Goal: Information Seeking & Learning: Learn about a topic

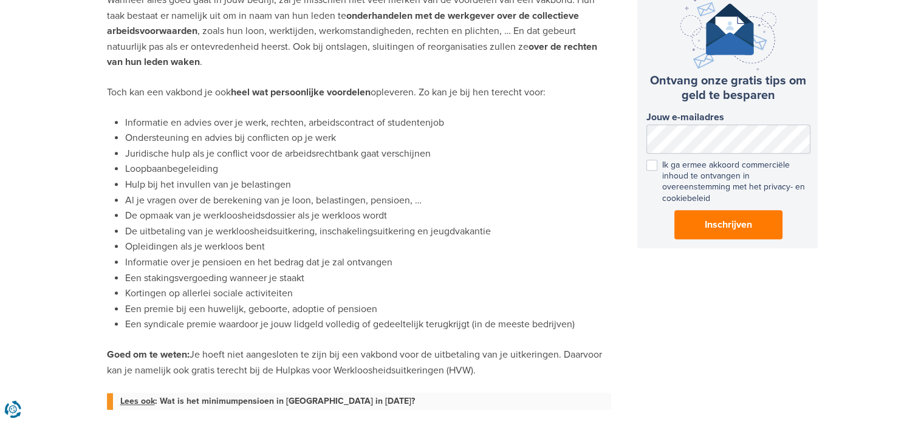
scroll to position [749, 0]
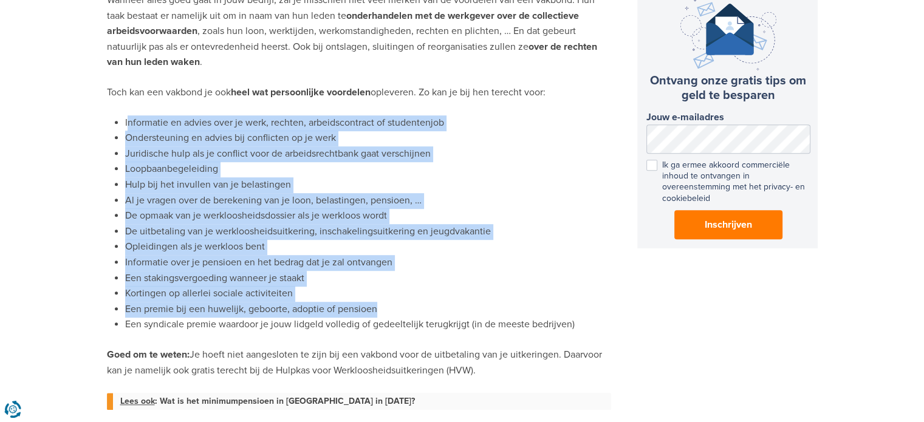
drag, startPoint x: 126, startPoint y: 120, endPoint x: 578, endPoint y: 312, distance: 490.9
click at [578, 312] on ul "Informatie en advies over je werk, rechten, arbeidscontract of studentenjob Ond…" at bounding box center [359, 224] width 504 height 218
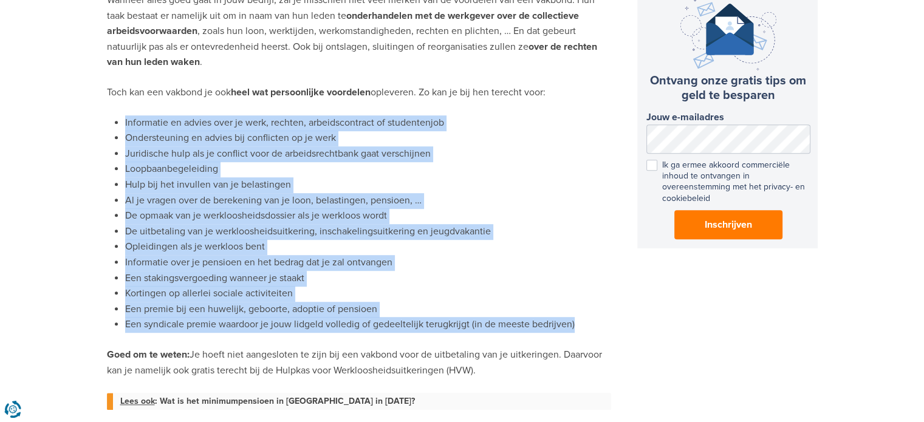
drag, startPoint x: 125, startPoint y: 119, endPoint x: 579, endPoint y: 322, distance: 497.3
click at [579, 322] on ul "Informatie en advies over je werk, rechten, arbeidscontract of studentenjob Ond…" at bounding box center [359, 224] width 504 height 218
copy ul "Informatie en advies over je werk, rechten, arbeidscontract of studentenjob Ond…"
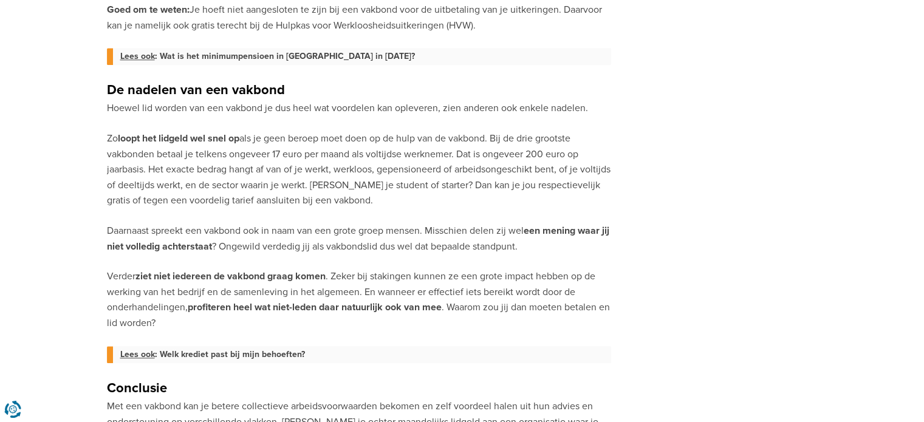
scroll to position [1094, 0]
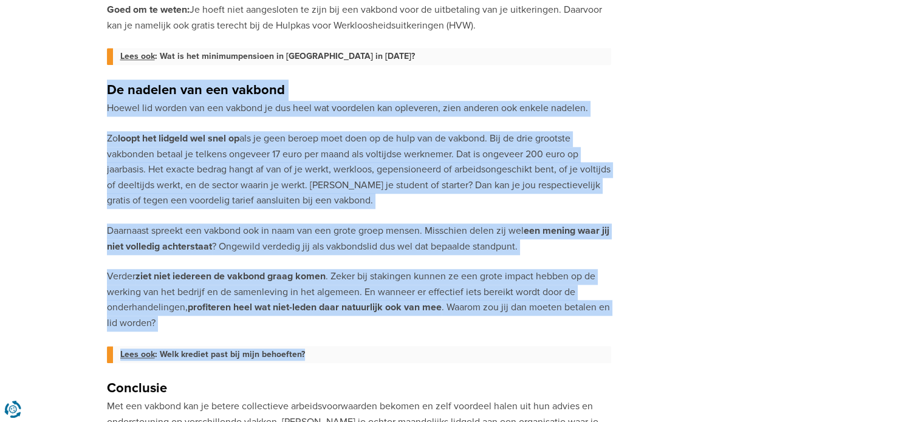
drag, startPoint x: 109, startPoint y: 89, endPoint x: 322, endPoint y: 350, distance: 337.3
click at [181, 317] on p "Verder ziet niet iedereen de vakbond graag komen . Zeker bij stakingen kunnen z…" at bounding box center [359, 300] width 504 height 62
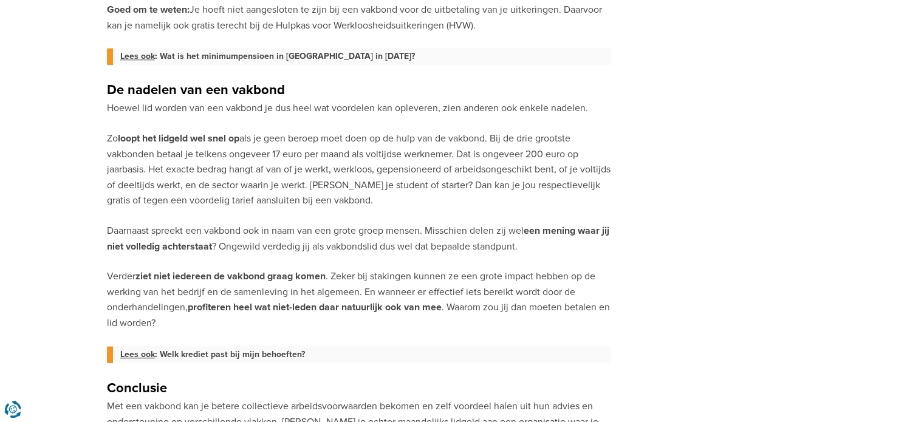
drag, startPoint x: 109, startPoint y: 89, endPoint x: 206, endPoint y: 323, distance: 252.6
copy div "De nadelen van een vakbond Hoewel lid worden van een vakbond je dus heel wat vo…"
click at [365, 109] on p "Hoewel lid worden van een vakbond je dus heel wat voordelen kan opleveren, zien…" at bounding box center [359, 109] width 504 height 16
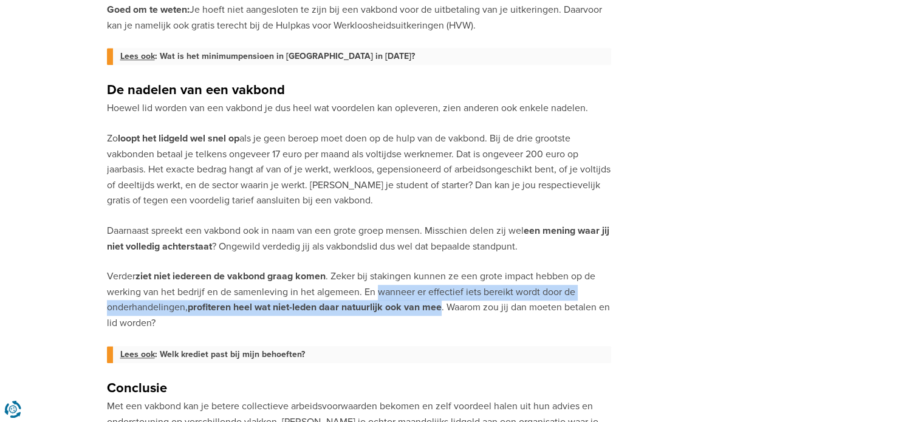
drag, startPoint x: 379, startPoint y: 292, endPoint x: 421, endPoint y: 305, distance: 44.0
click at [421, 305] on p "Verder ziet niet iedereen de vakbond graag komen . Zeker bij stakingen kunnen z…" at bounding box center [359, 300] width 504 height 62
copy p "wanneer er effectief iets bereikt wordt door de onderhandelingen, profiteren he…"
